Goal: Transaction & Acquisition: Purchase product/service

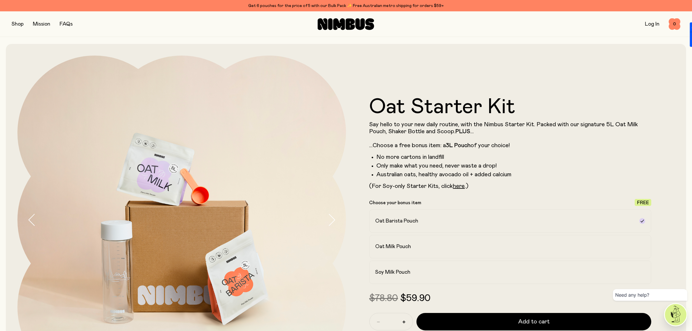
click at [9, 25] on div "Shop Mission FAQs Log In 0 0" at bounding box center [346, 24] width 692 height 26
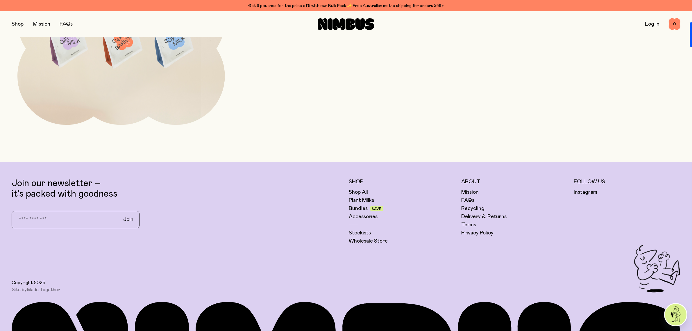
scroll to position [2542, 0]
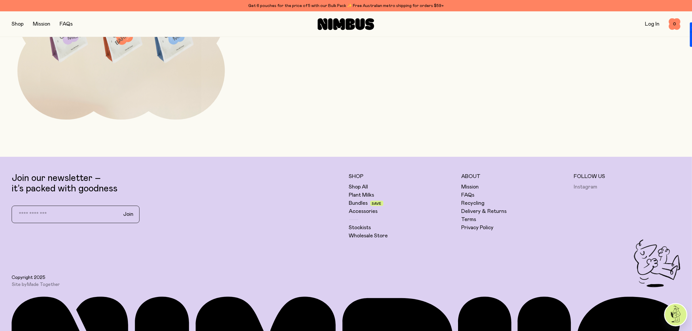
click at [574, 188] on link "Instagram" at bounding box center [585, 186] width 24 height 7
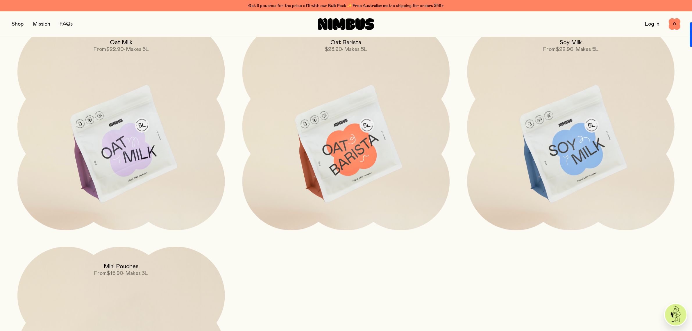
scroll to position [2179, 0]
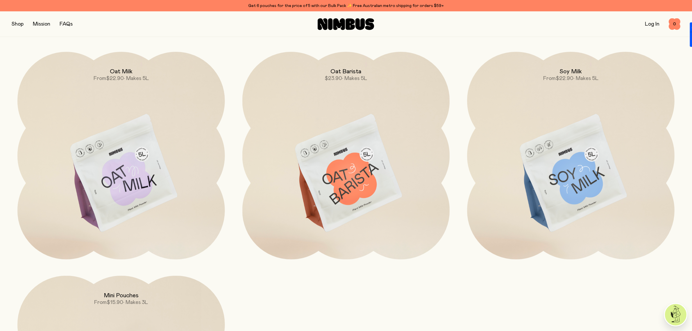
click at [110, 198] on img at bounding box center [120, 174] width 207 height 244
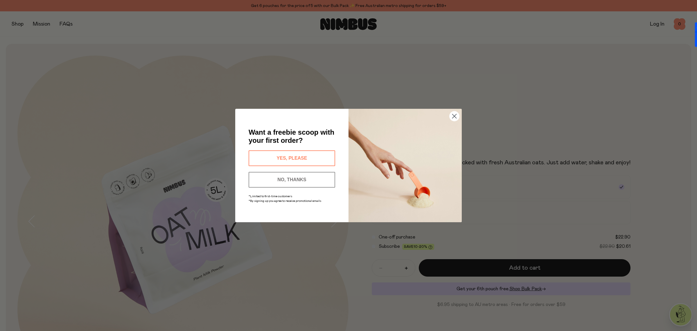
click at [303, 160] on button "YES, PLEASE" at bounding box center [292, 158] width 87 height 16
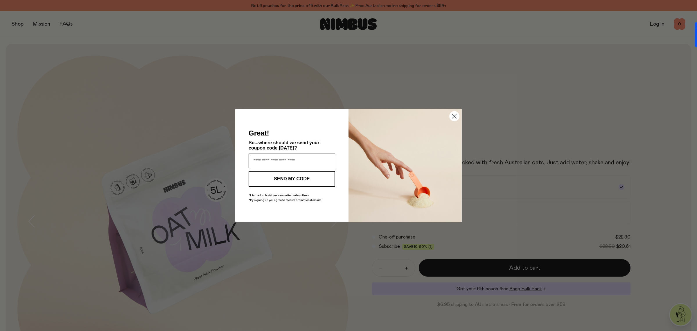
click at [265, 157] on input "Enter your email address" at bounding box center [292, 160] width 87 height 15
type input "**********"
click at [296, 179] on button "SEND MY CODE" at bounding box center [292, 179] width 87 height 16
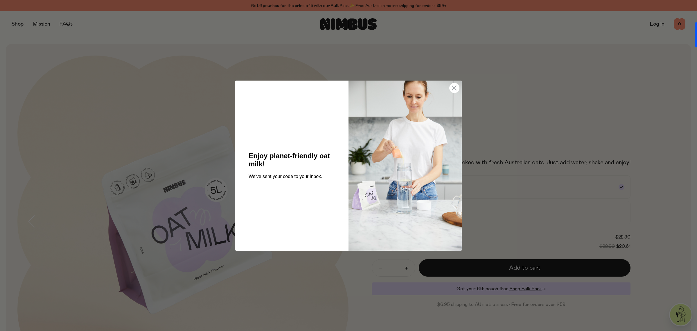
click at [456, 89] on circle "Close dialog" at bounding box center [455, 88] width 10 height 10
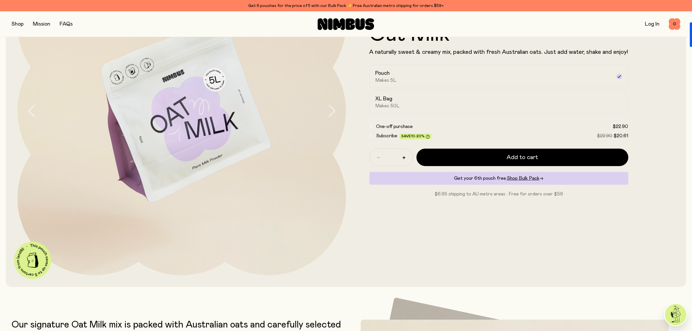
scroll to position [73, 0]
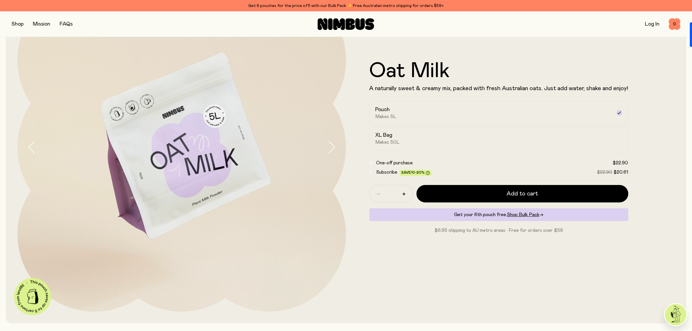
click at [368, 177] on form "Oat Milk A naturally sweet & creamy mix, packed with fresh Australian oats. Jus…" at bounding box center [498, 146] width 305 height 173
click at [373, 173] on div "Subscribe Save 10-20% $22.90 $20.61" at bounding box center [498, 171] width 259 height 7
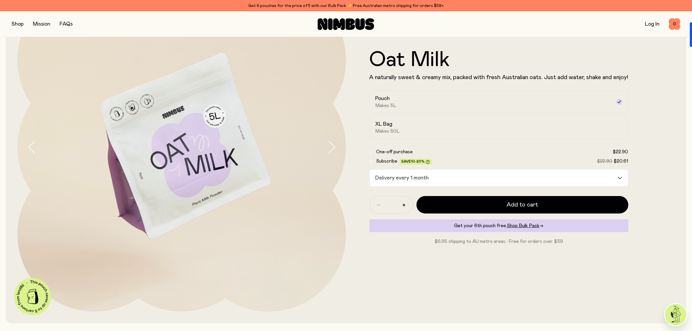
click at [369, 149] on div "One-off purchase $22.90" at bounding box center [498, 151] width 259 height 7
click at [370, 153] on div "One-off purchase $22.90" at bounding box center [498, 151] width 259 height 7
click at [373, 150] on div "One-off purchase $22.90" at bounding box center [498, 151] width 259 height 7
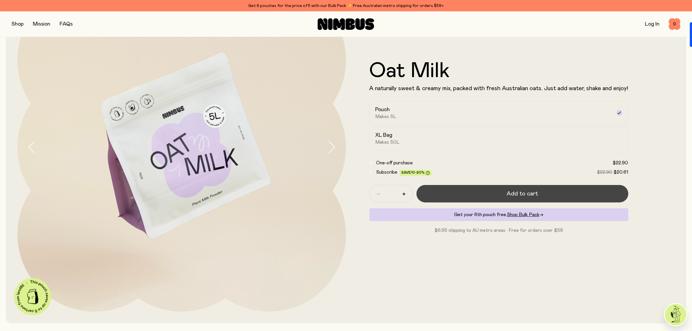
click at [448, 198] on button "Add to cart" at bounding box center [522, 193] width 212 height 17
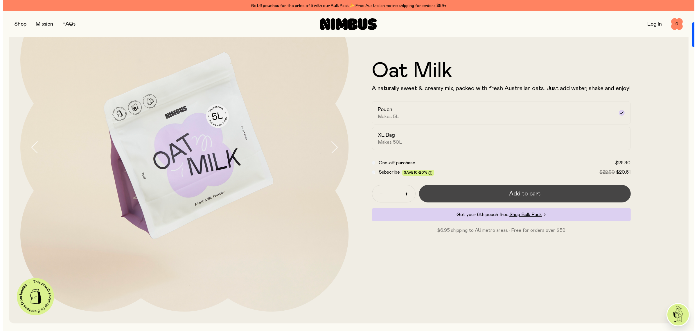
scroll to position [0, 0]
